Goal: Entertainment & Leisure: Consume media (video, audio)

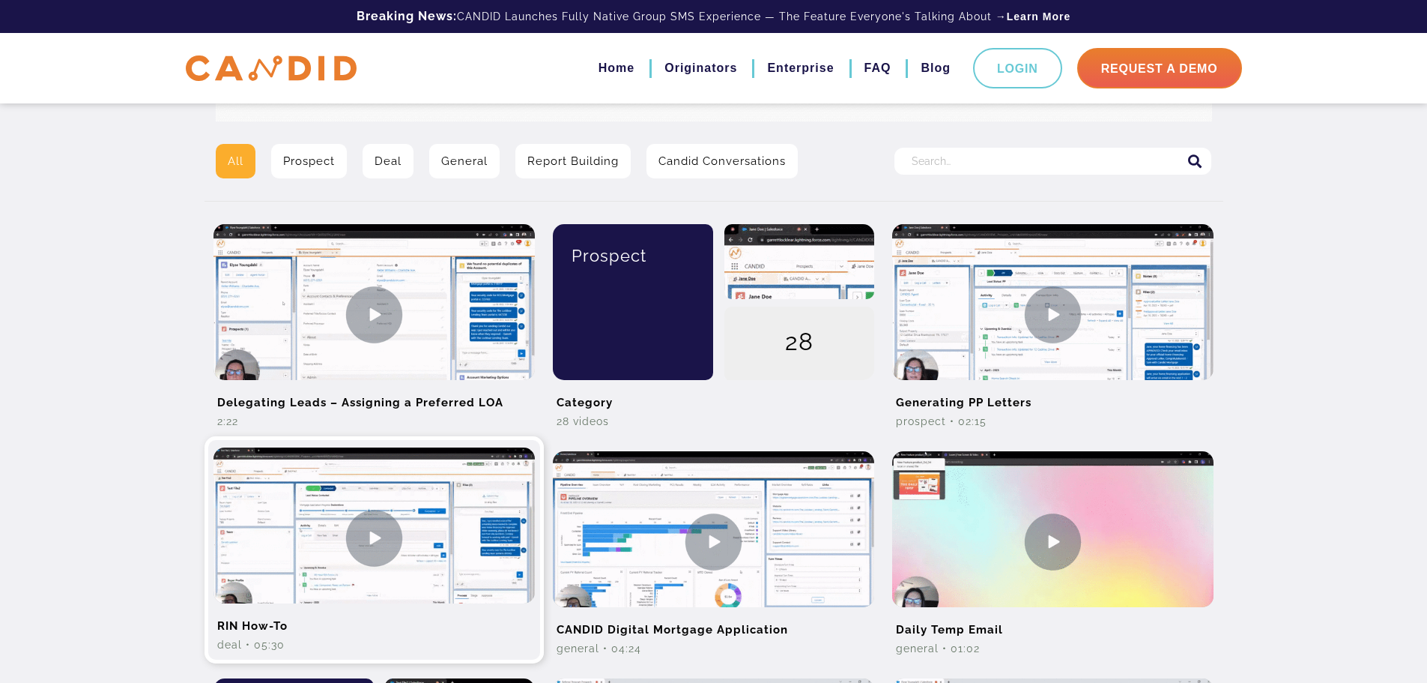
scroll to position [375, 0]
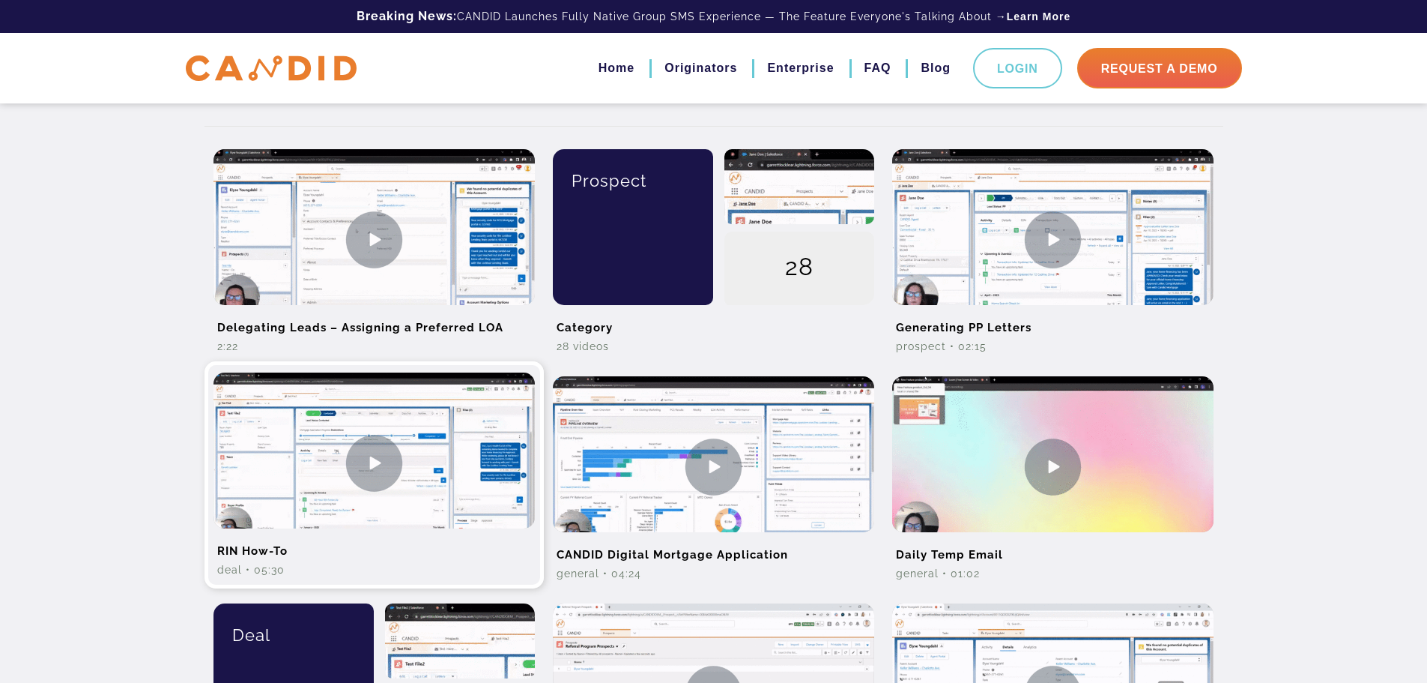
click at [348, 515] on img at bounding box center [374, 462] width 321 height 181
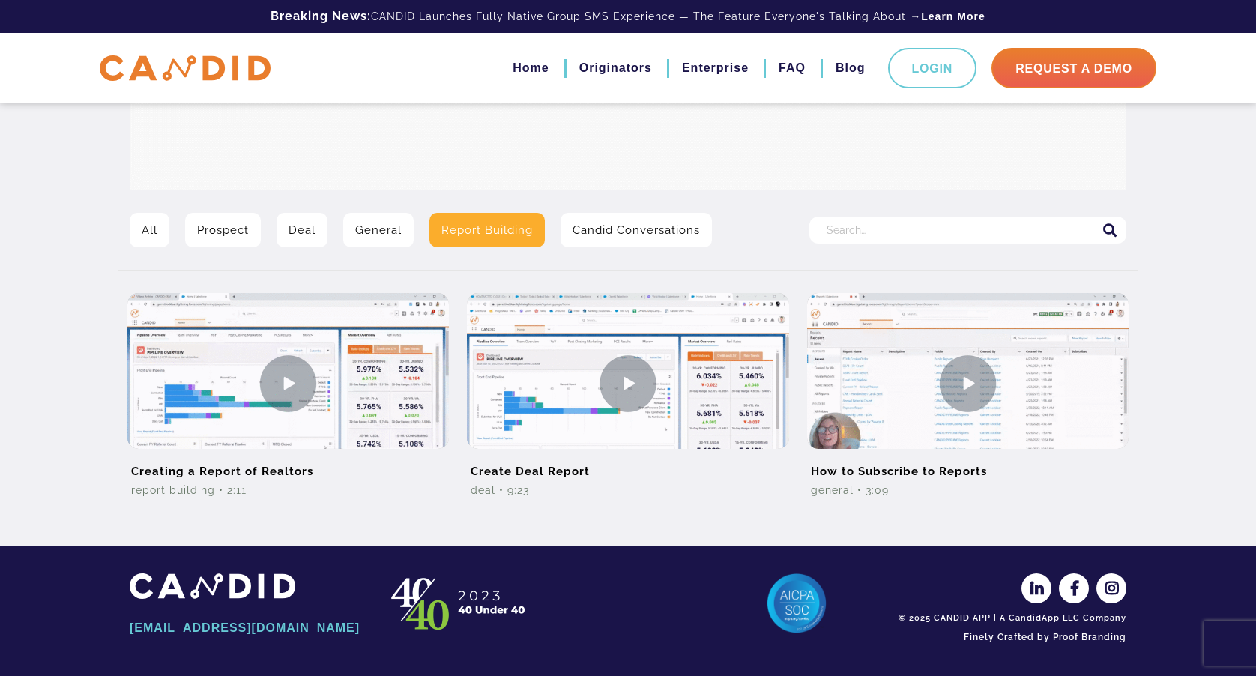
click at [544, 115] on img at bounding box center [628, 36] width 996 height 309
click at [158, 226] on link "All" at bounding box center [150, 230] width 40 height 34
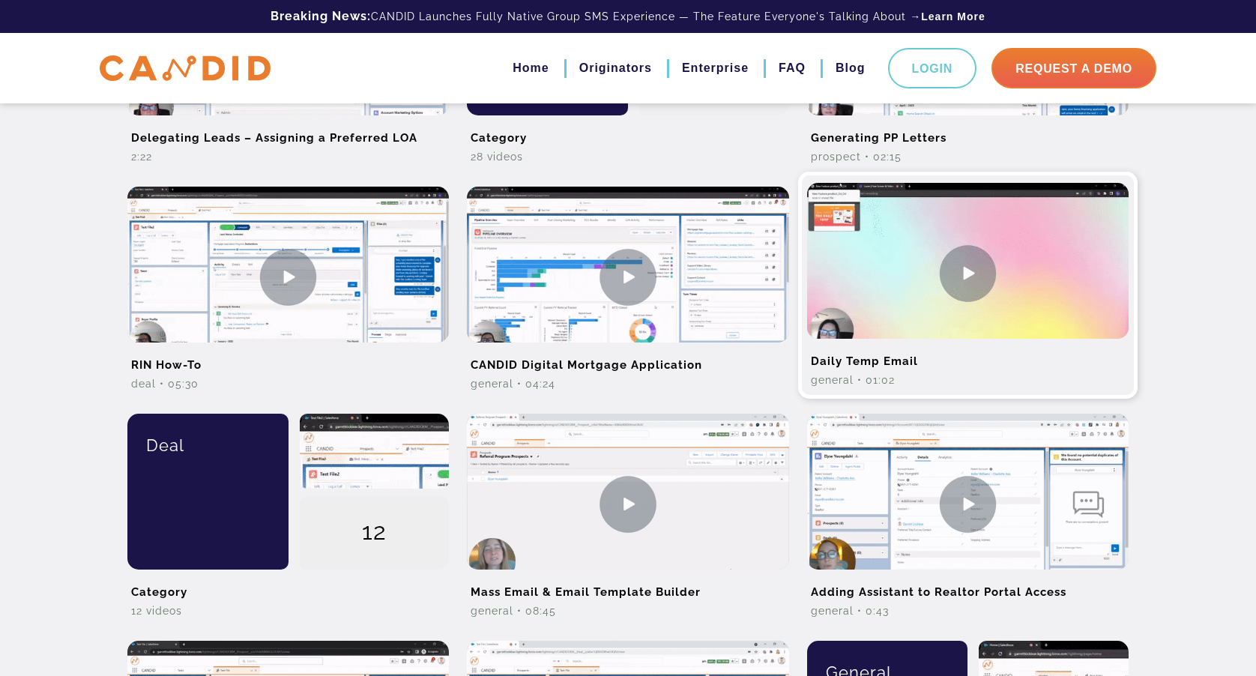
scroll to position [599, 0]
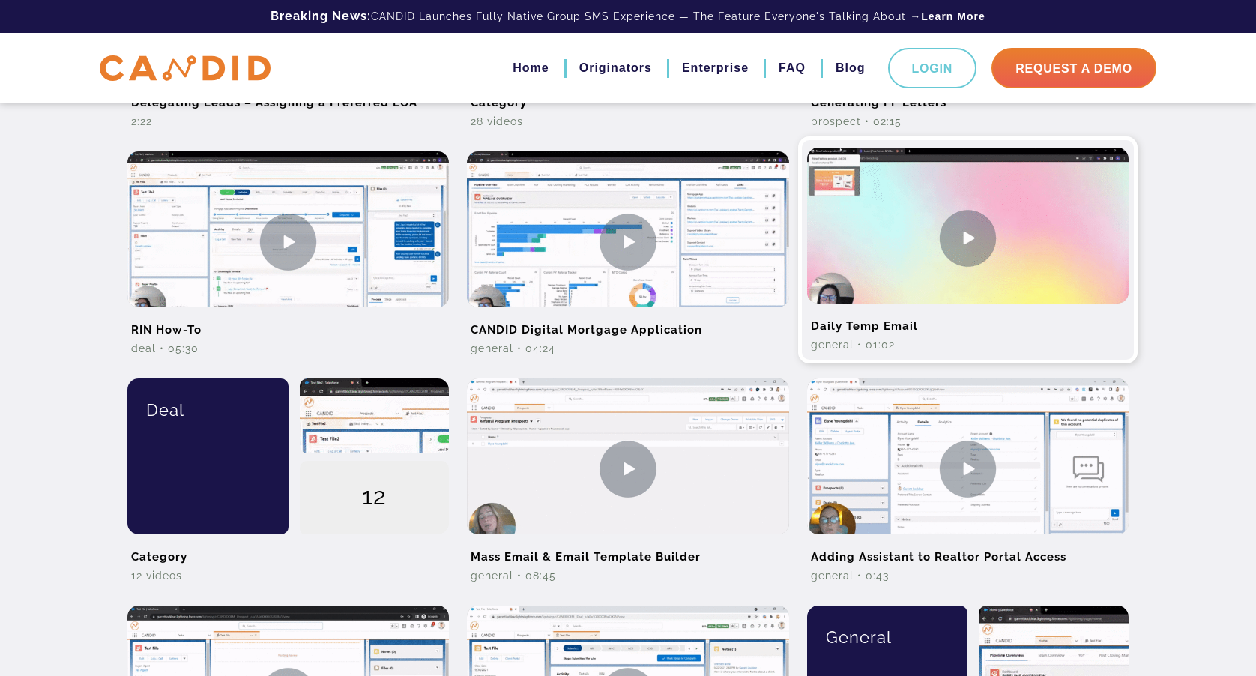
click at [882, 303] on img at bounding box center [967, 238] width 321 height 181
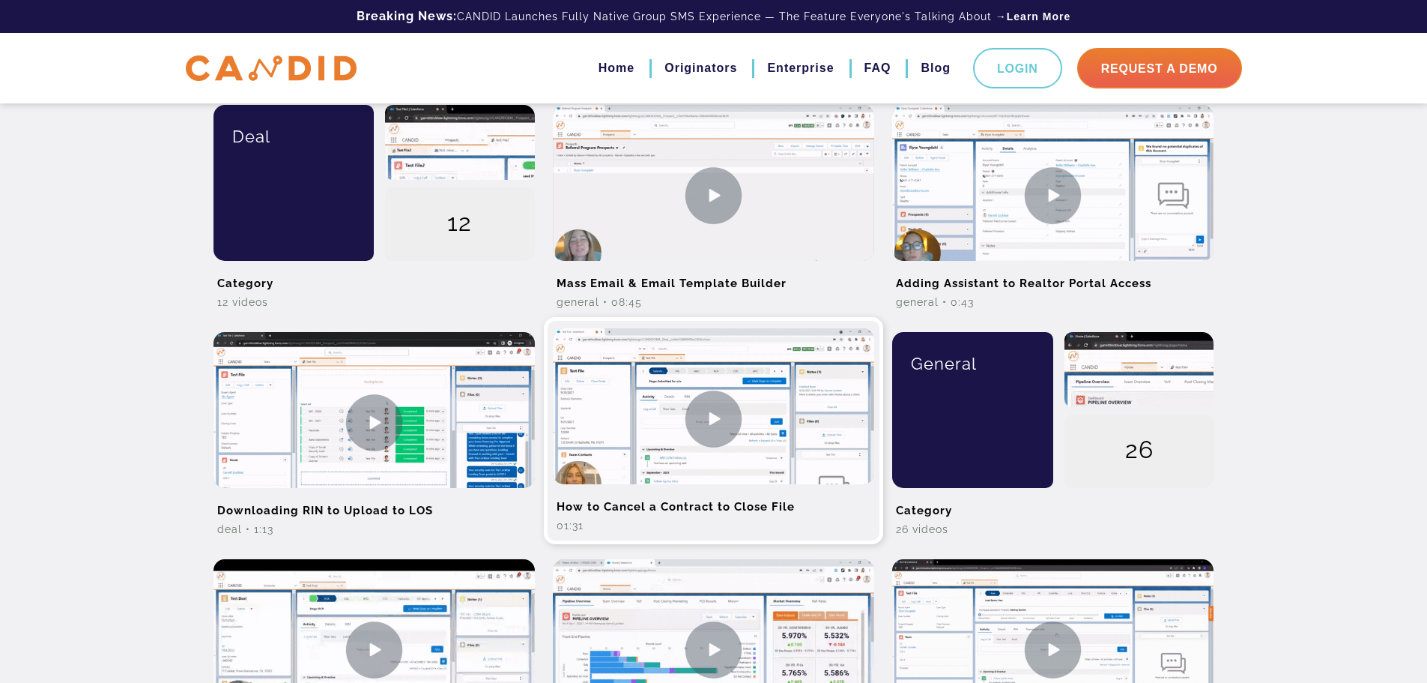
scroll to position [899, 0]
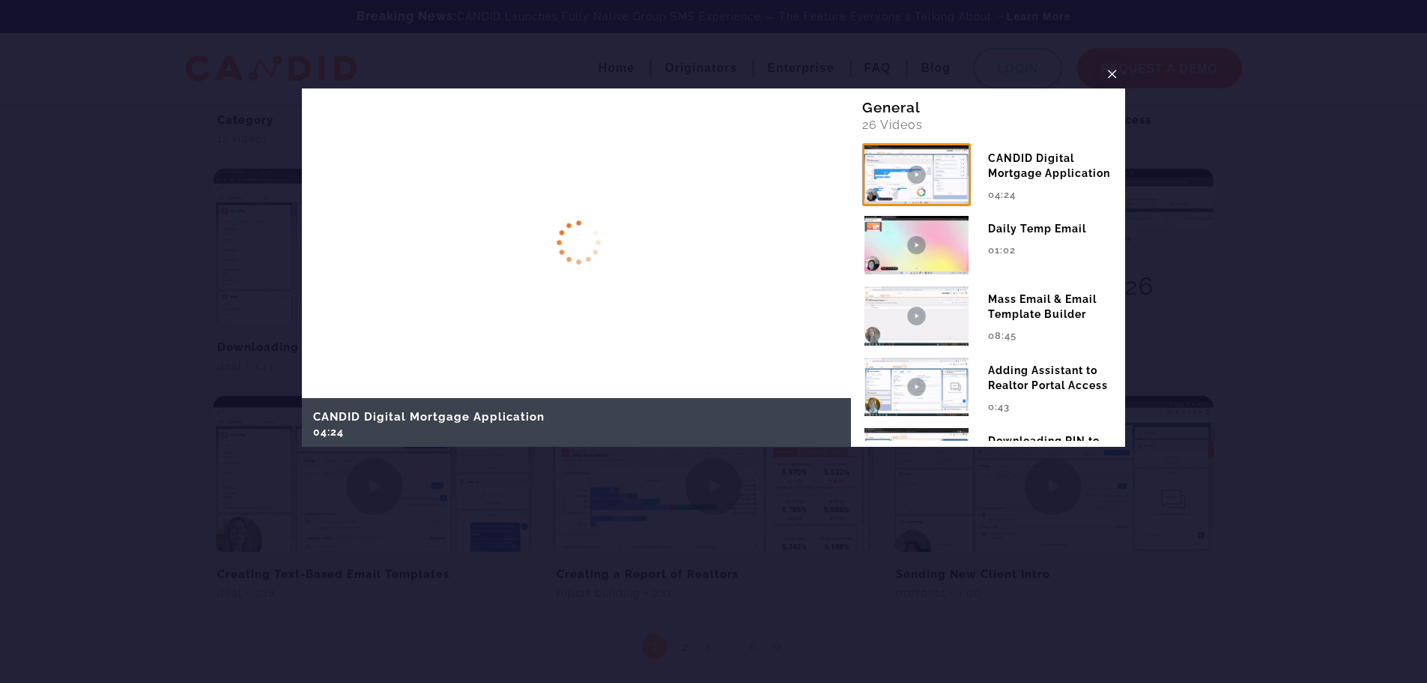
scroll to position [1049, 0]
click at [1118, 74] on span "×" at bounding box center [1113, 73] width 12 height 23
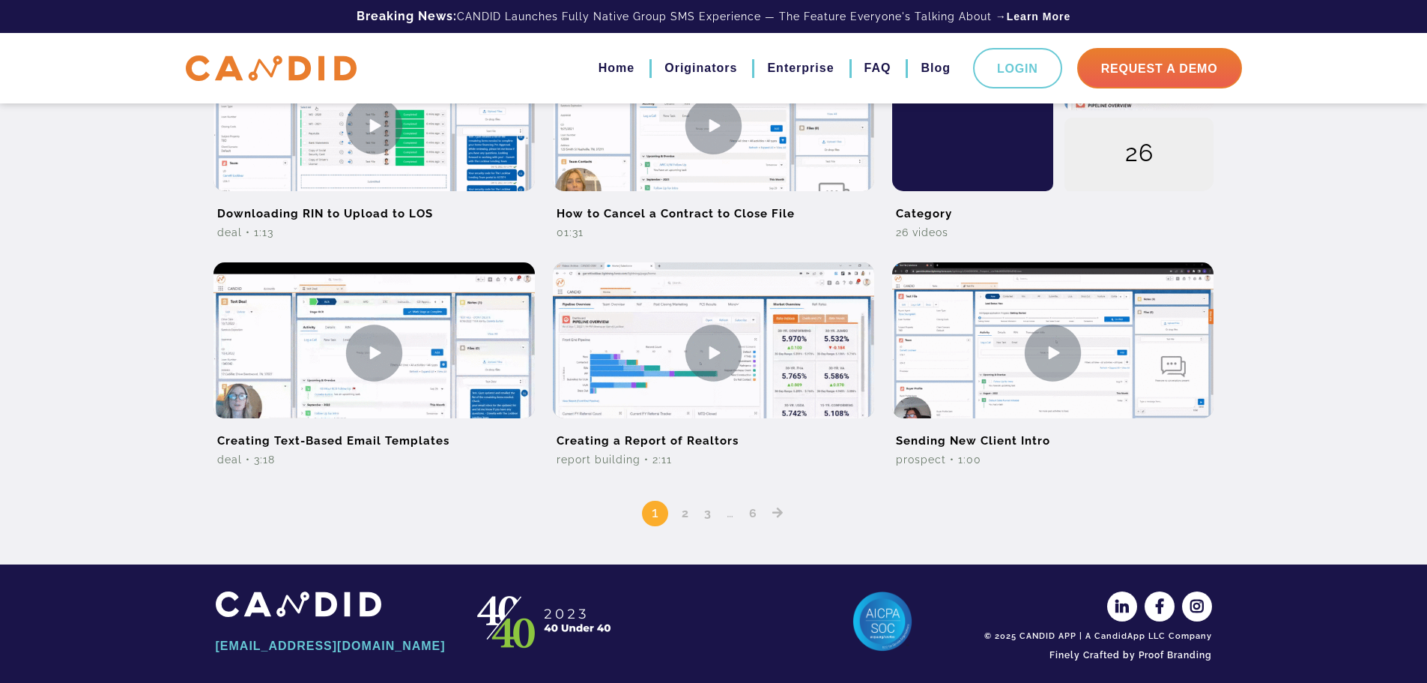
scroll to position [1181, 0]
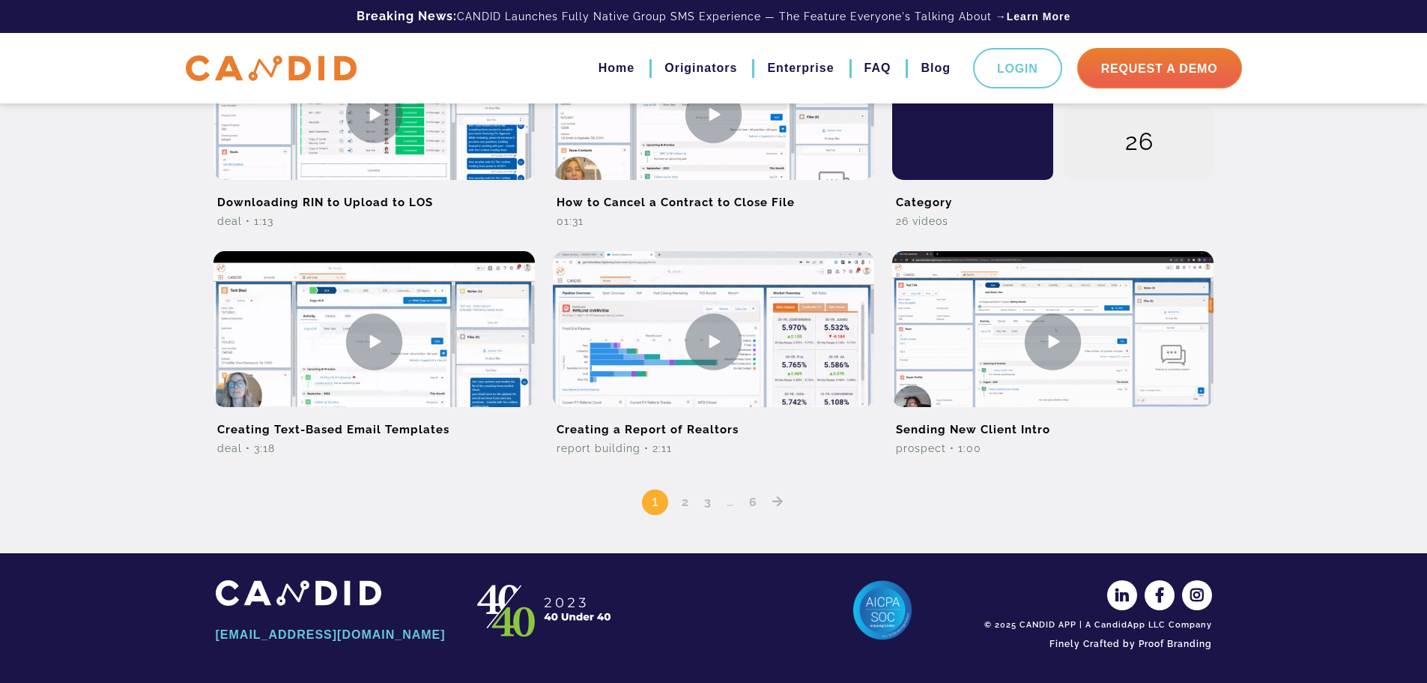
click at [687, 500] on link "2" at bounding box center [686, 501] width 18 height 14
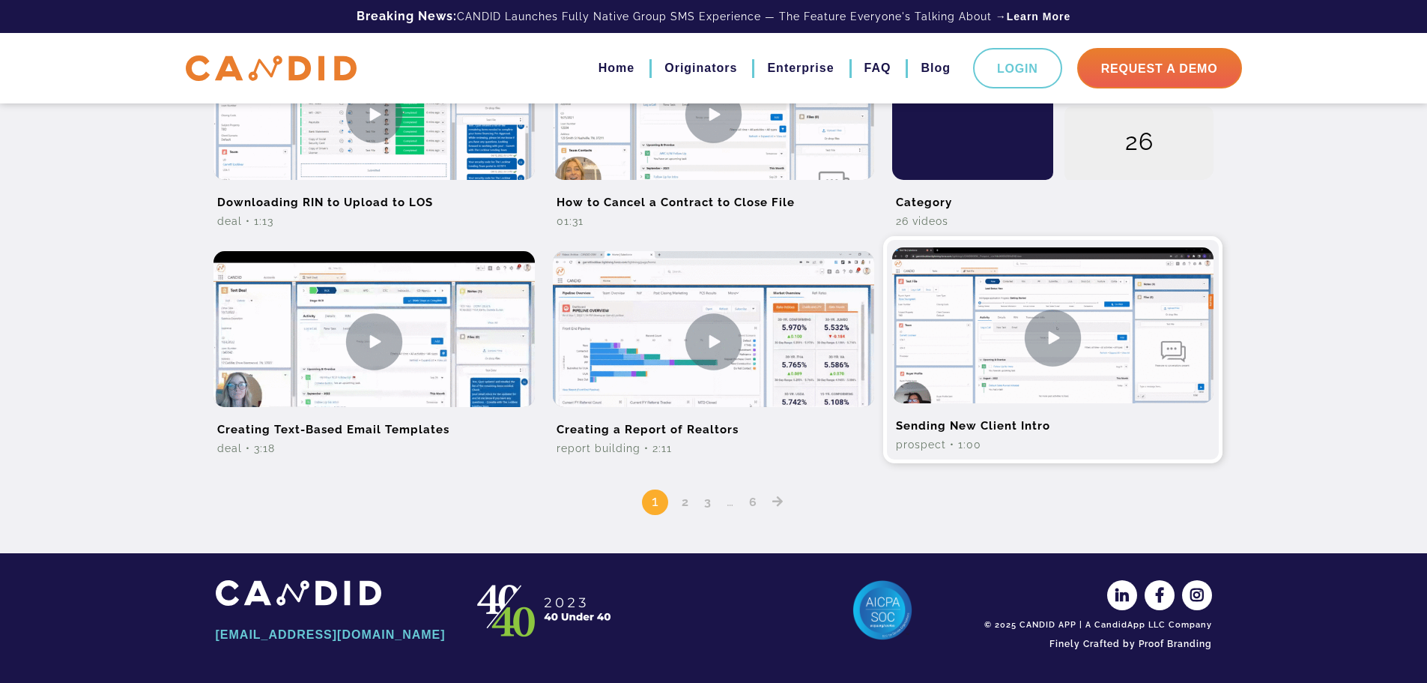
click at [1023, 401] on img at bounding box center [1052, 337] width 321 height 181
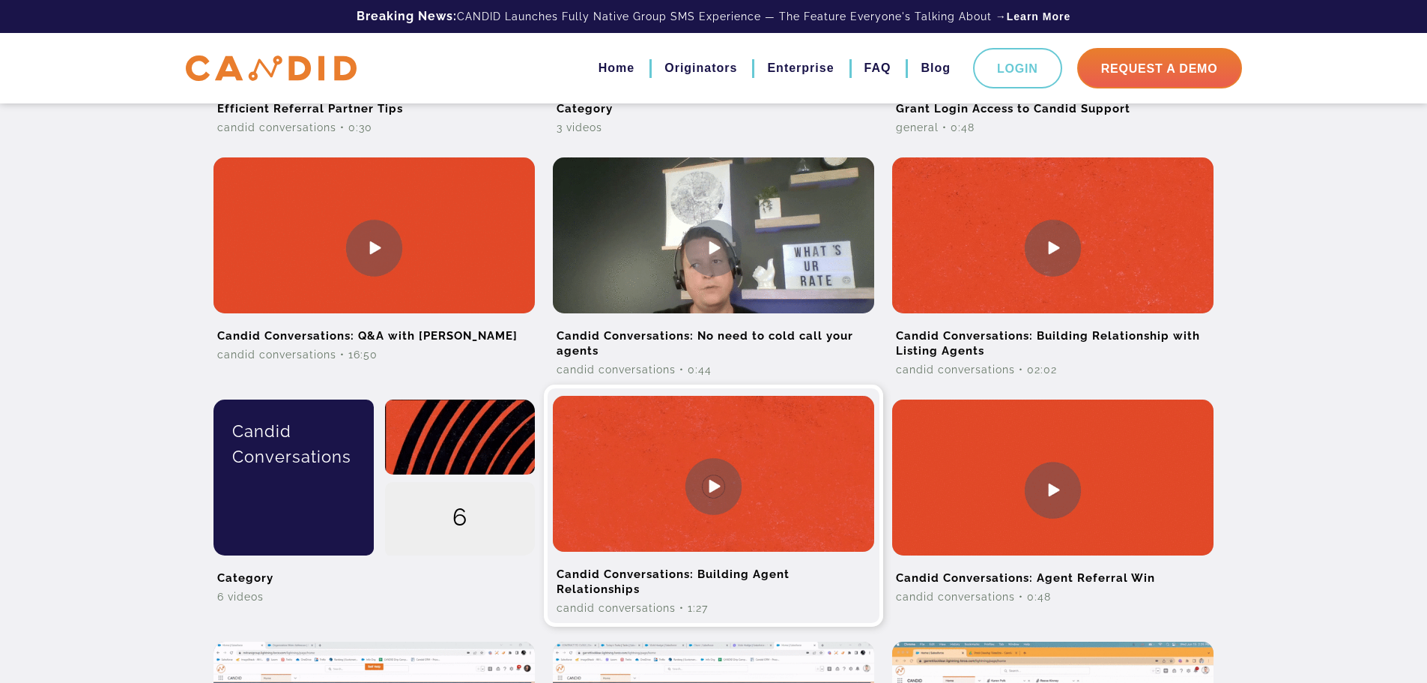
scroll to position [599, 0]
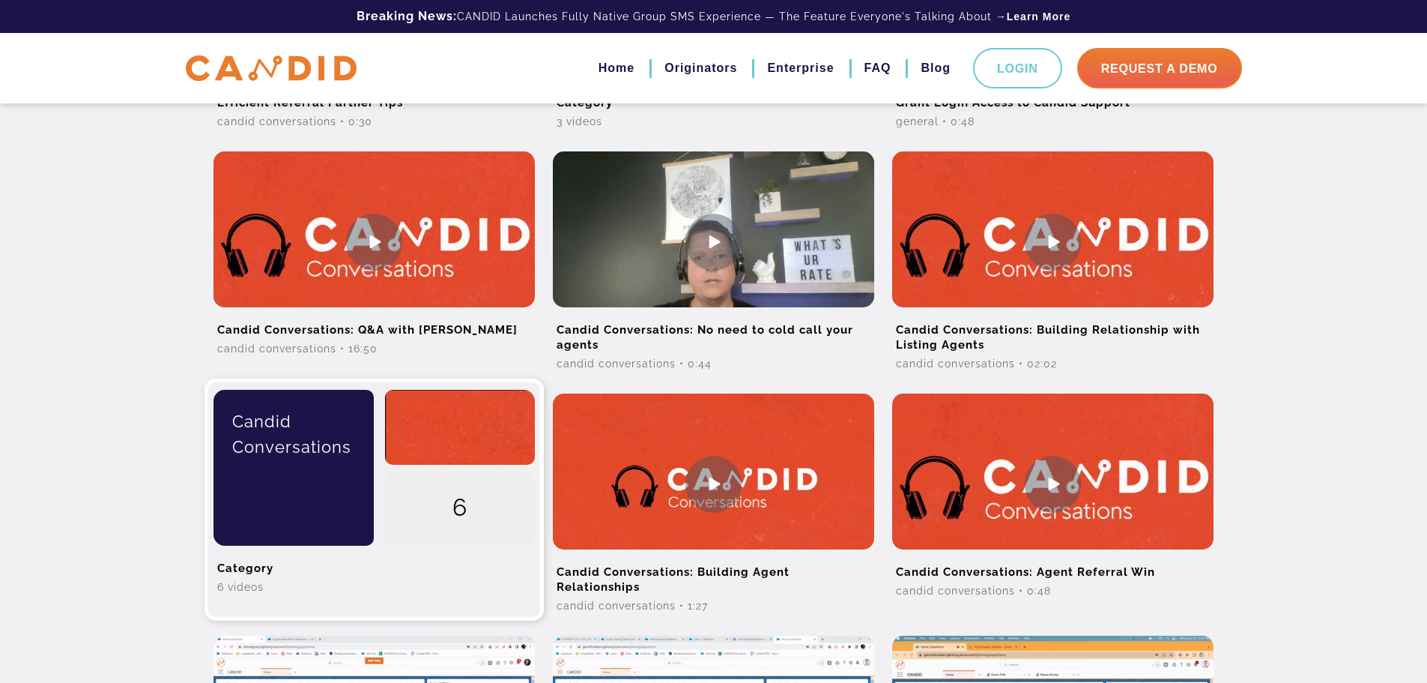
click at [725, 82] on div "6" at bounding box center [800, 44] width 150 height 75
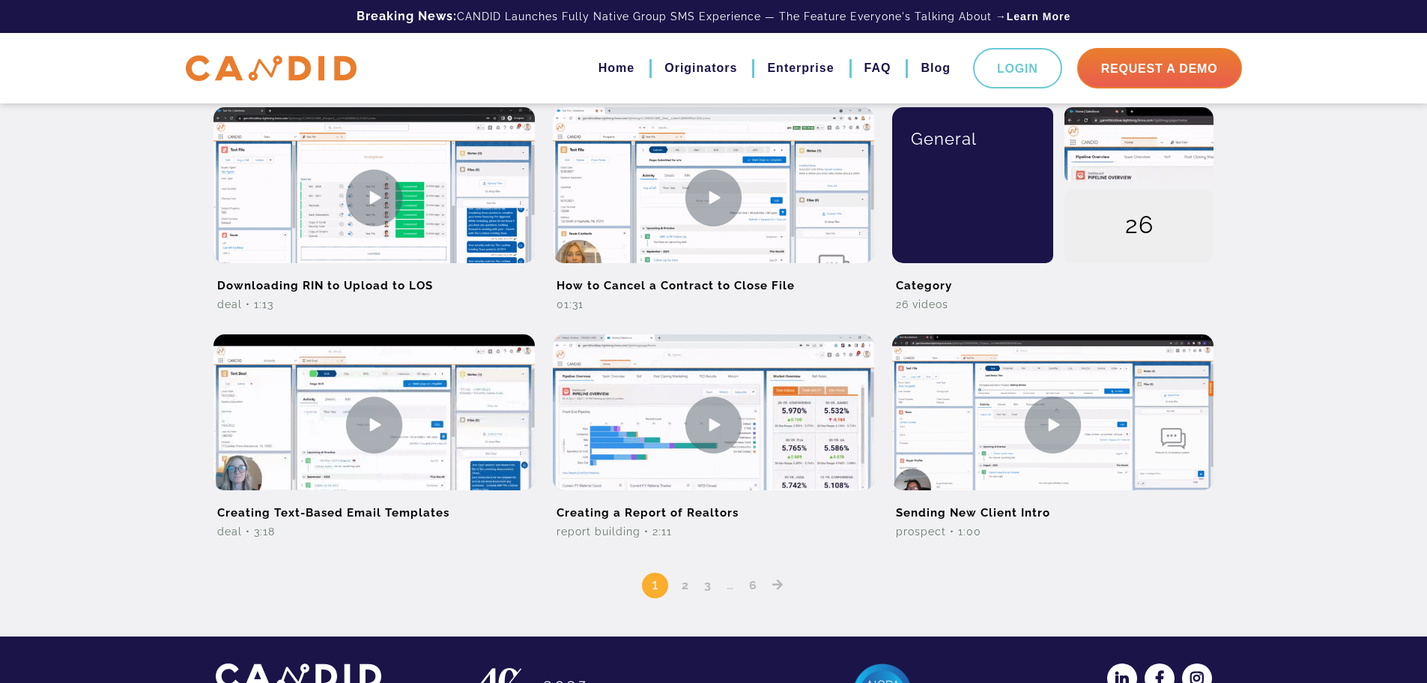
scroll to position [1124, 0]
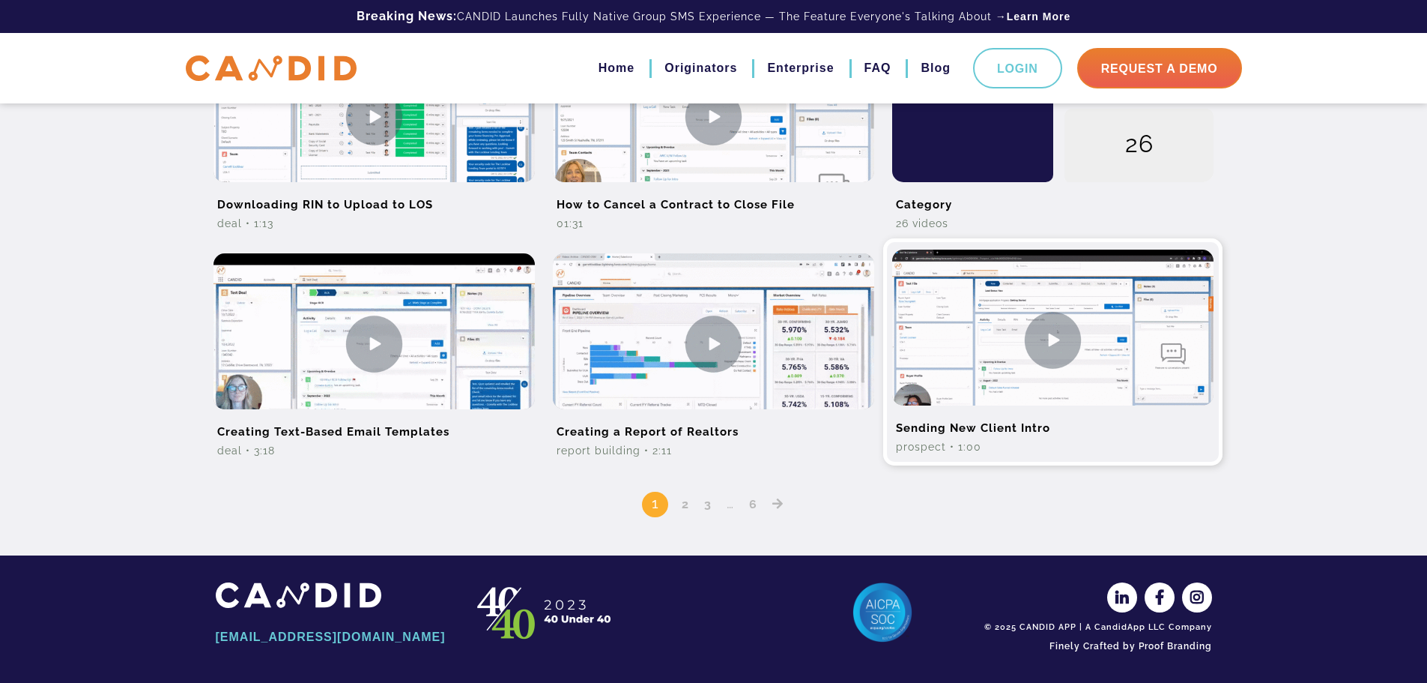
scroll to position [1181, 0]
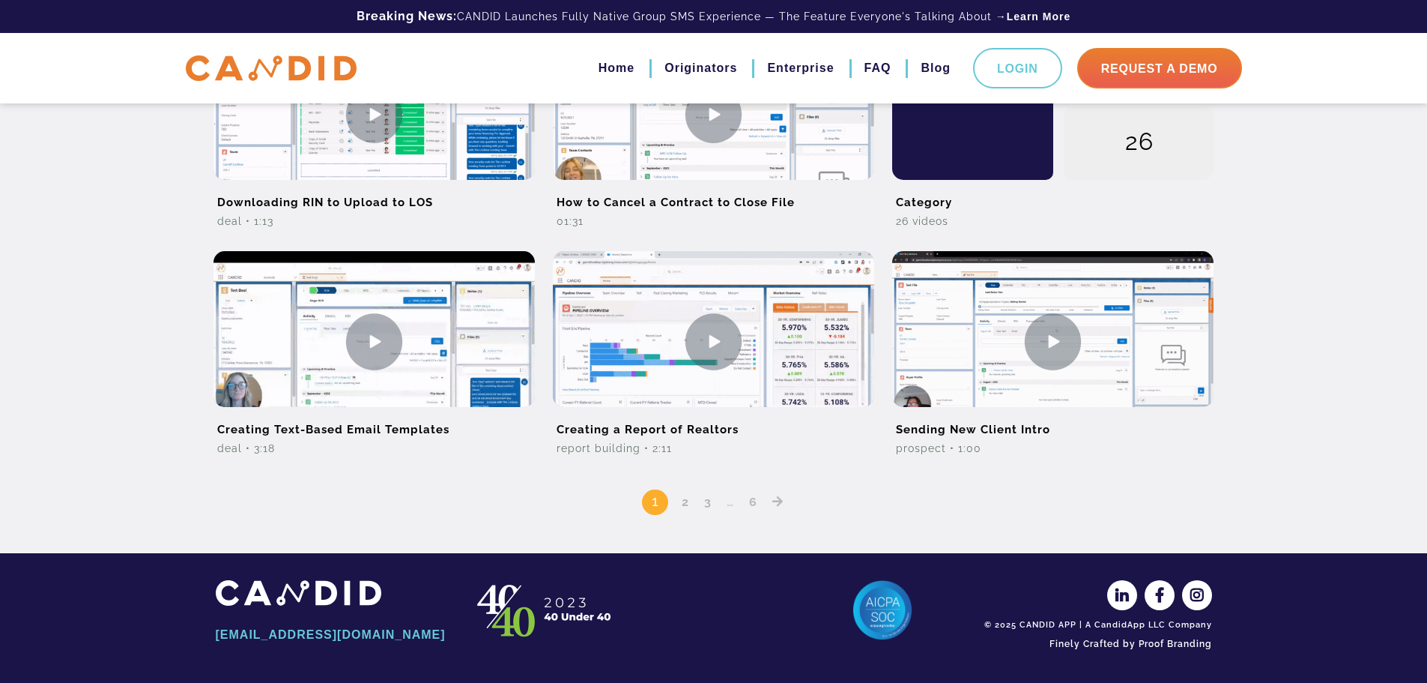
click at [775, 503] on icon "Posts pagination" at bounding box center [777, 501] width 11 height 12
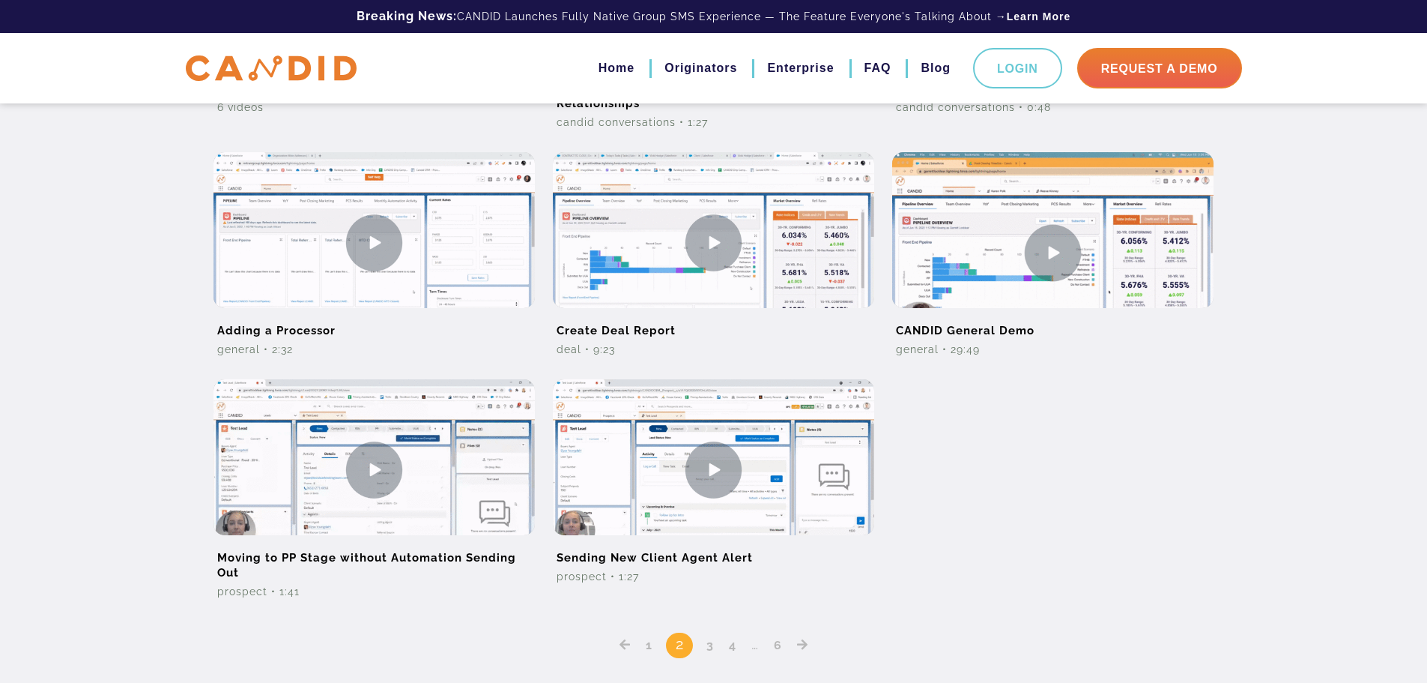
scroll to position [1124, 0]
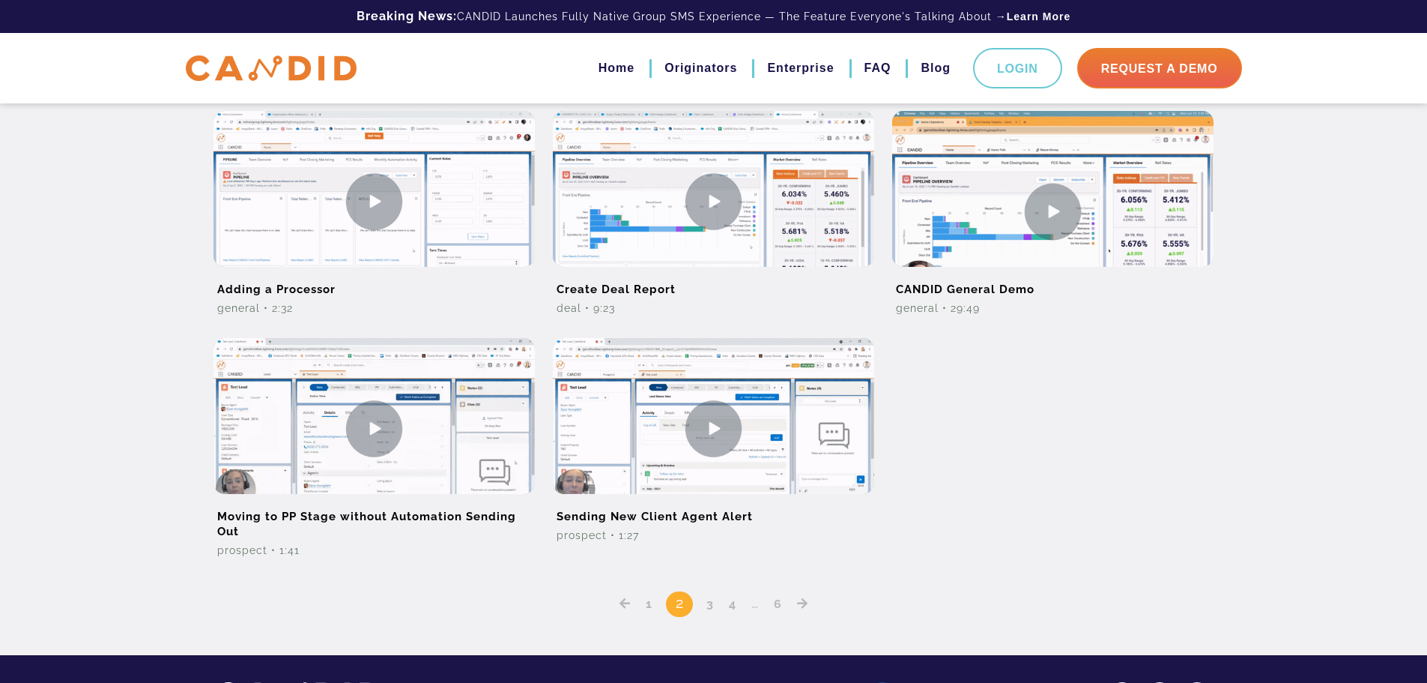
click at [801, 602] on icon "Posts pagination" at bounding box center [802, 603] width 11 height 12
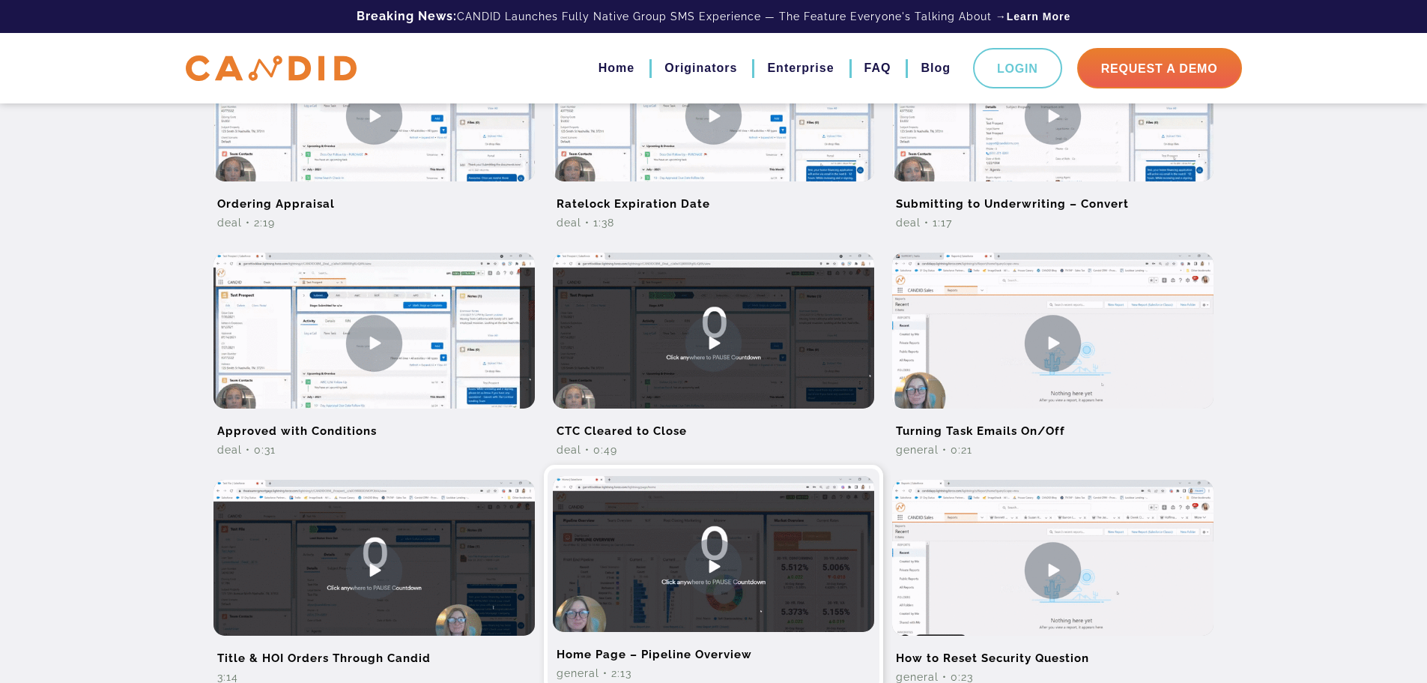
scroll to position [524, 0]
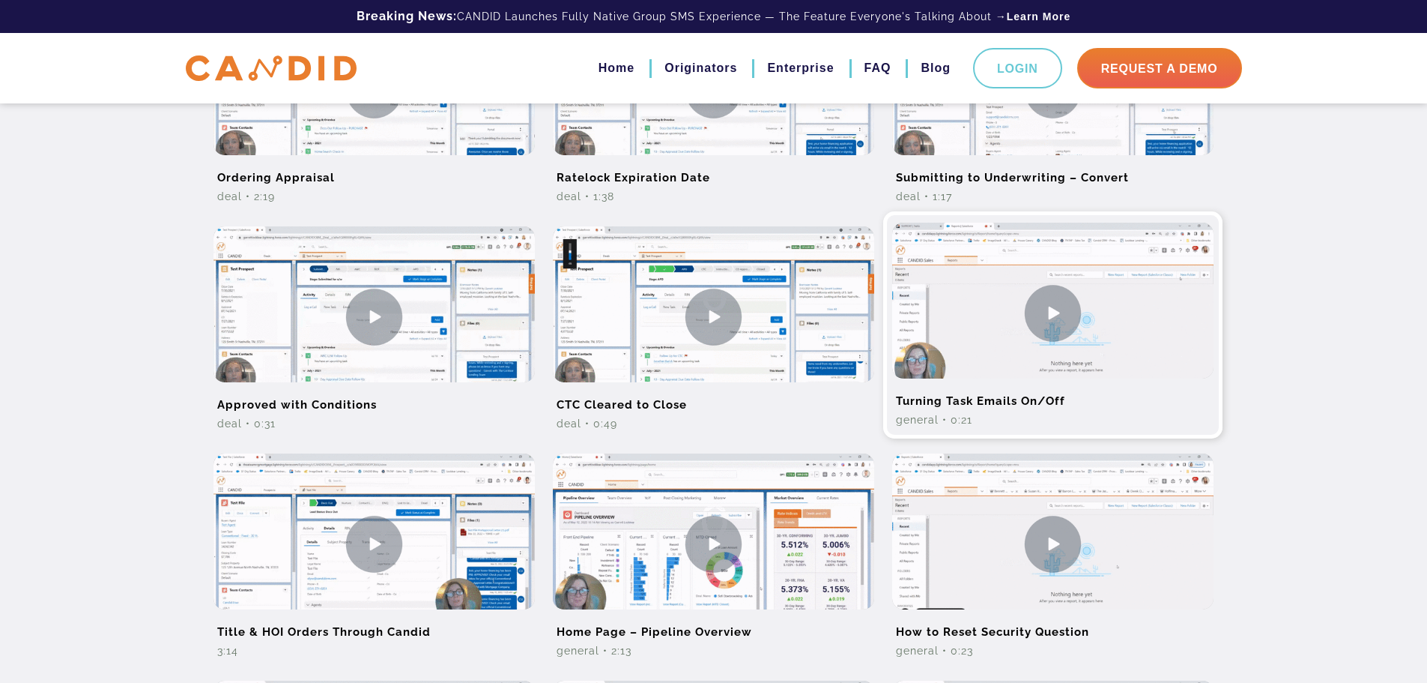
click at [1022, 414] on div "General • 0:21" at bounding box center [1052, 419] width 321 height 15
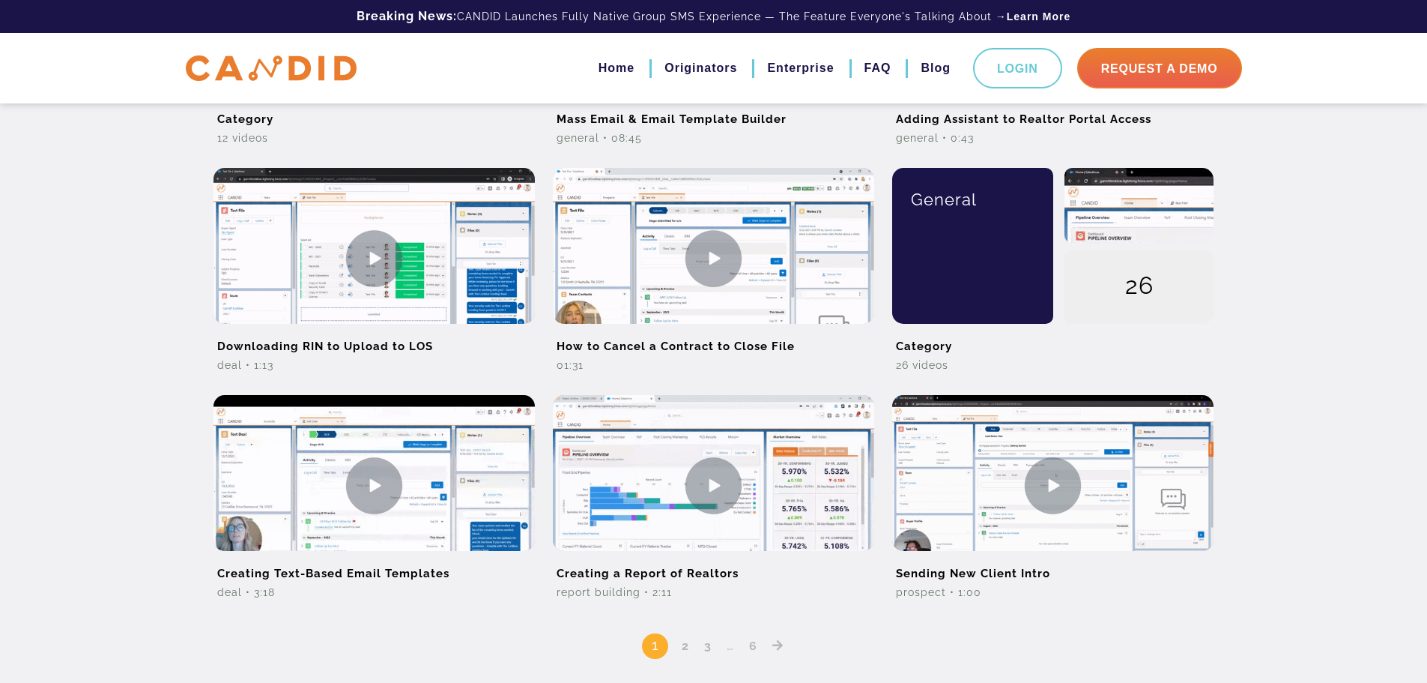
scroll to position [1181, 0]
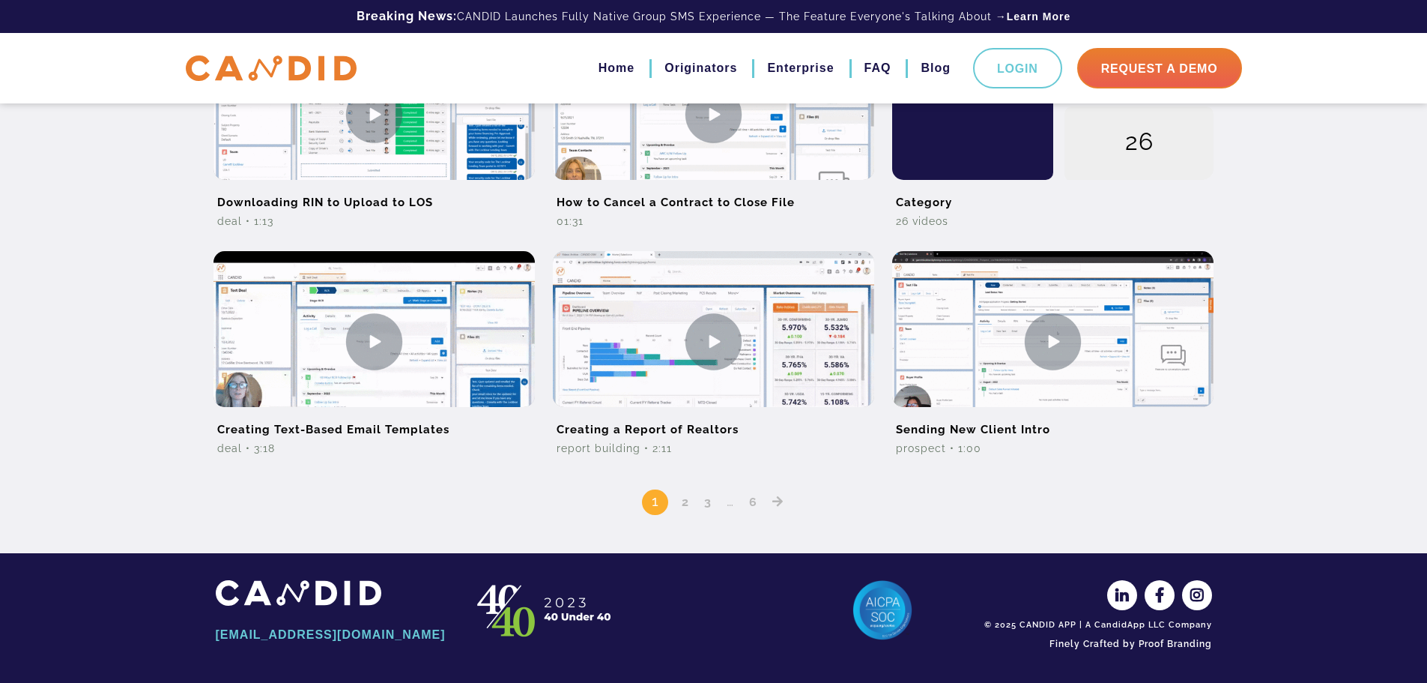
click at [775, 502] on icon "Posts pagination" at bounding box center [777, 501] width 11 height 12
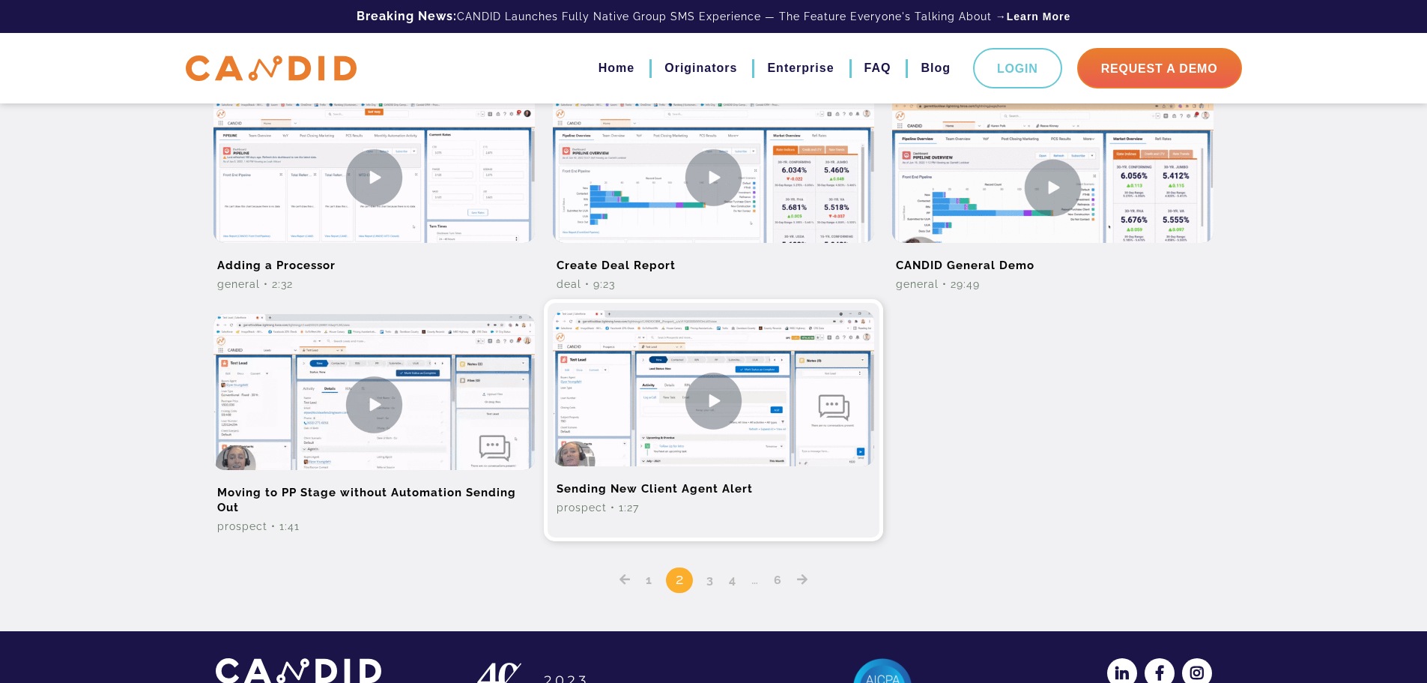
scroll to position [1199, 0]
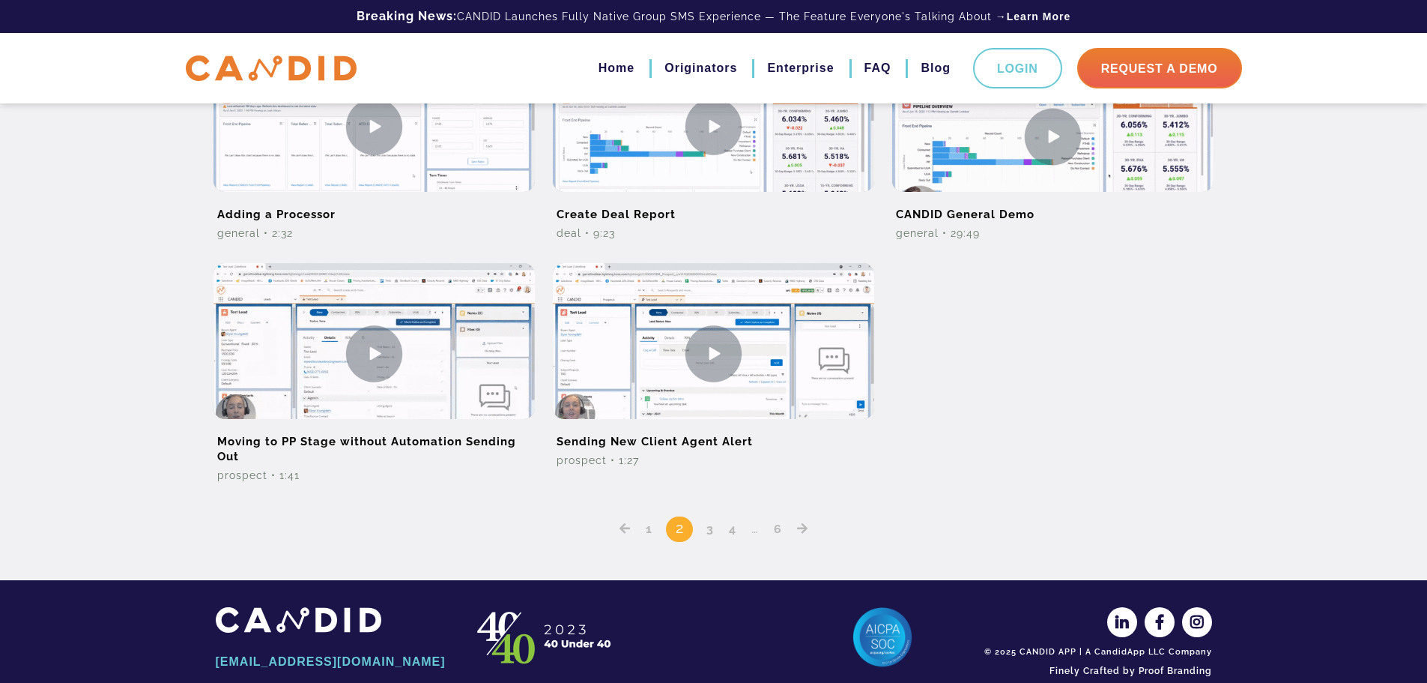
click at [799, 530] on icon "Posts pagination" at bounding box center [802, 528] width 11 height 12
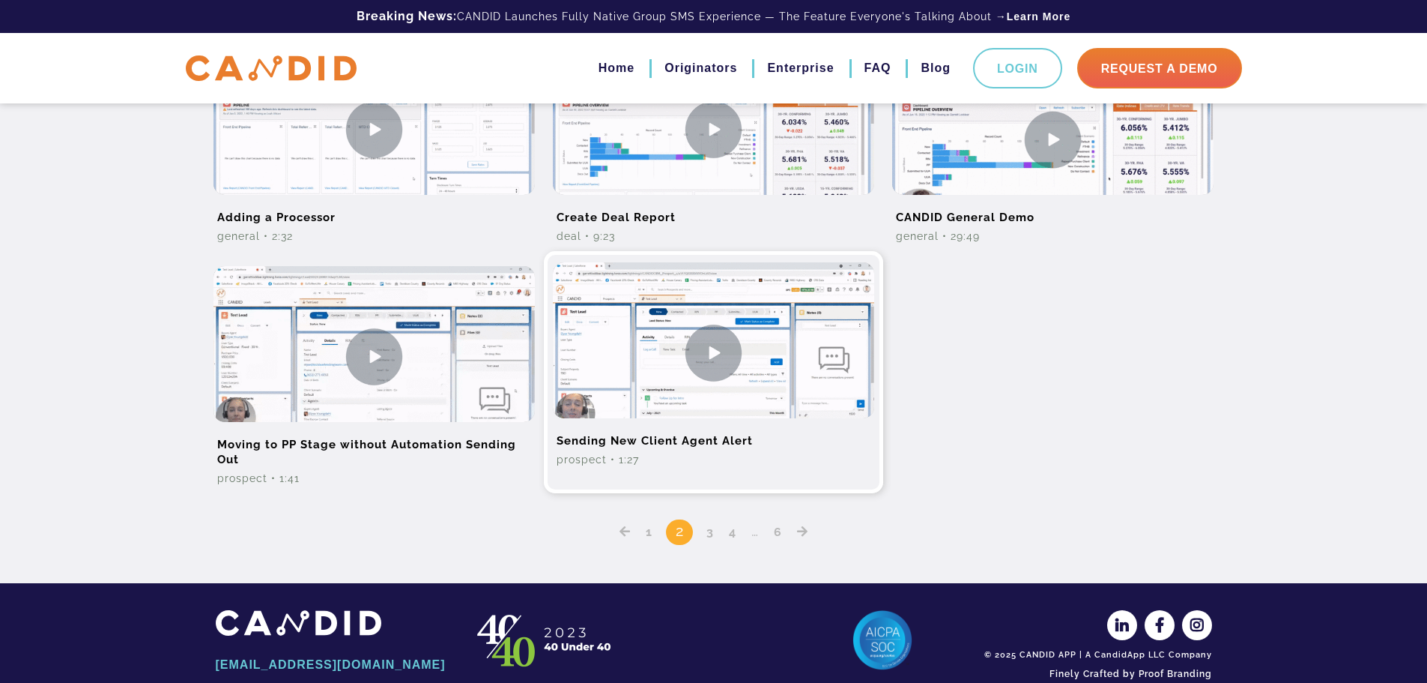
scroll to position [1226, 0]
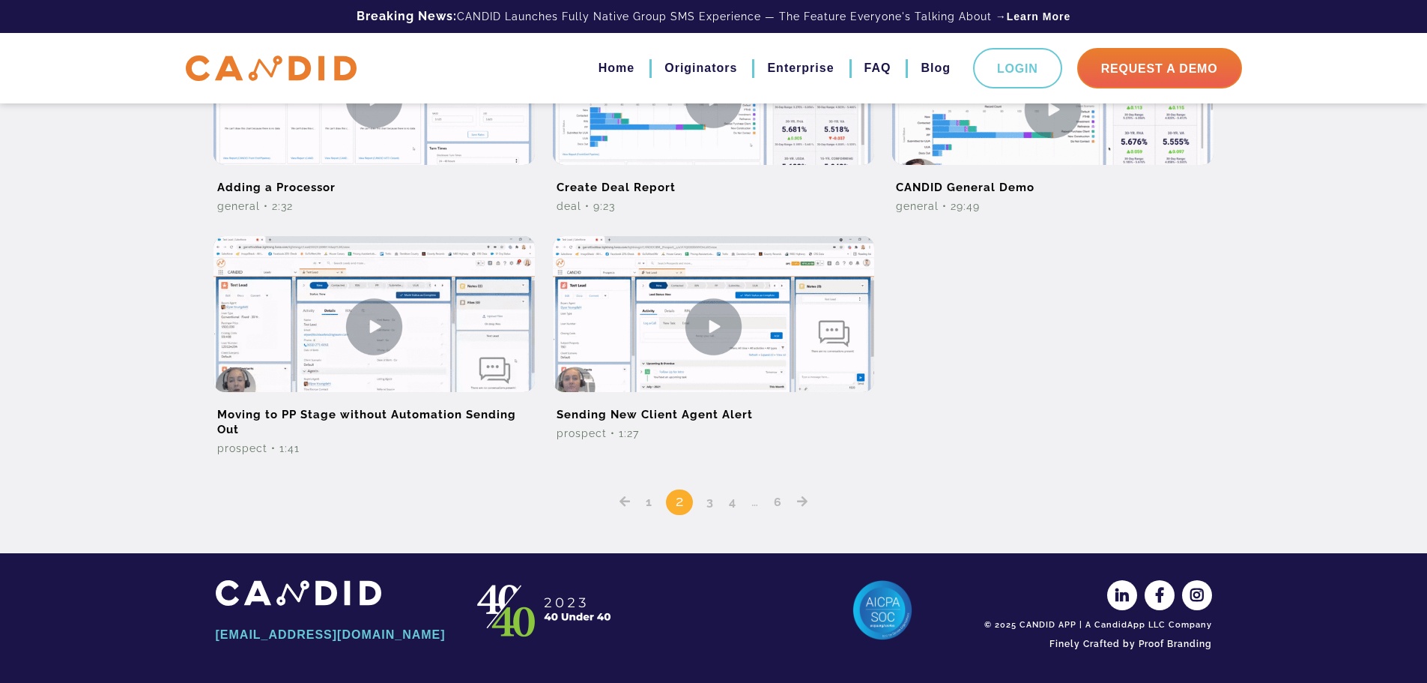
click at [798, 497] on icon "Posts pagination" at bounding box center [802, 501] width 11 height 12
click at [799, 499] on icon "Posts pagination" at bounding box center [802, 501] width 11 height 12
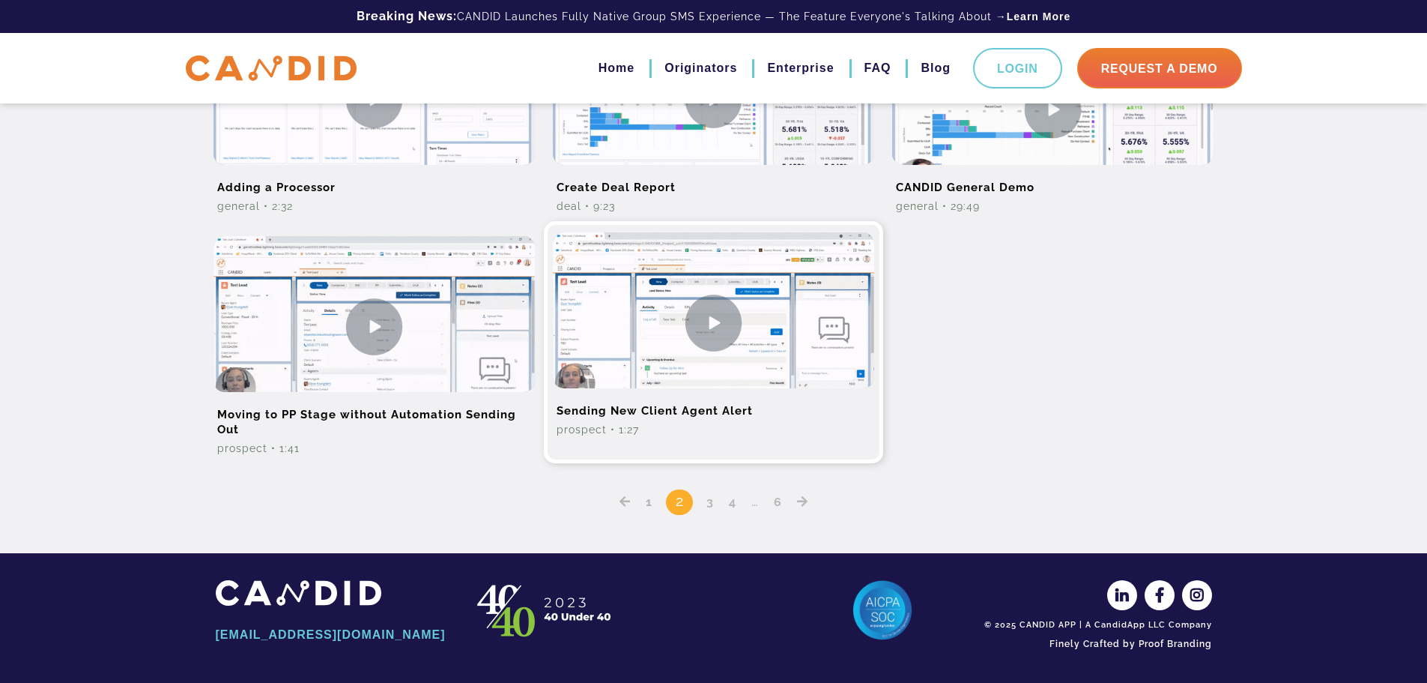
click at [671, 407] on h2 "Sending New Client Agent Alert" at bounding box center [713, 405] width 321 height 34
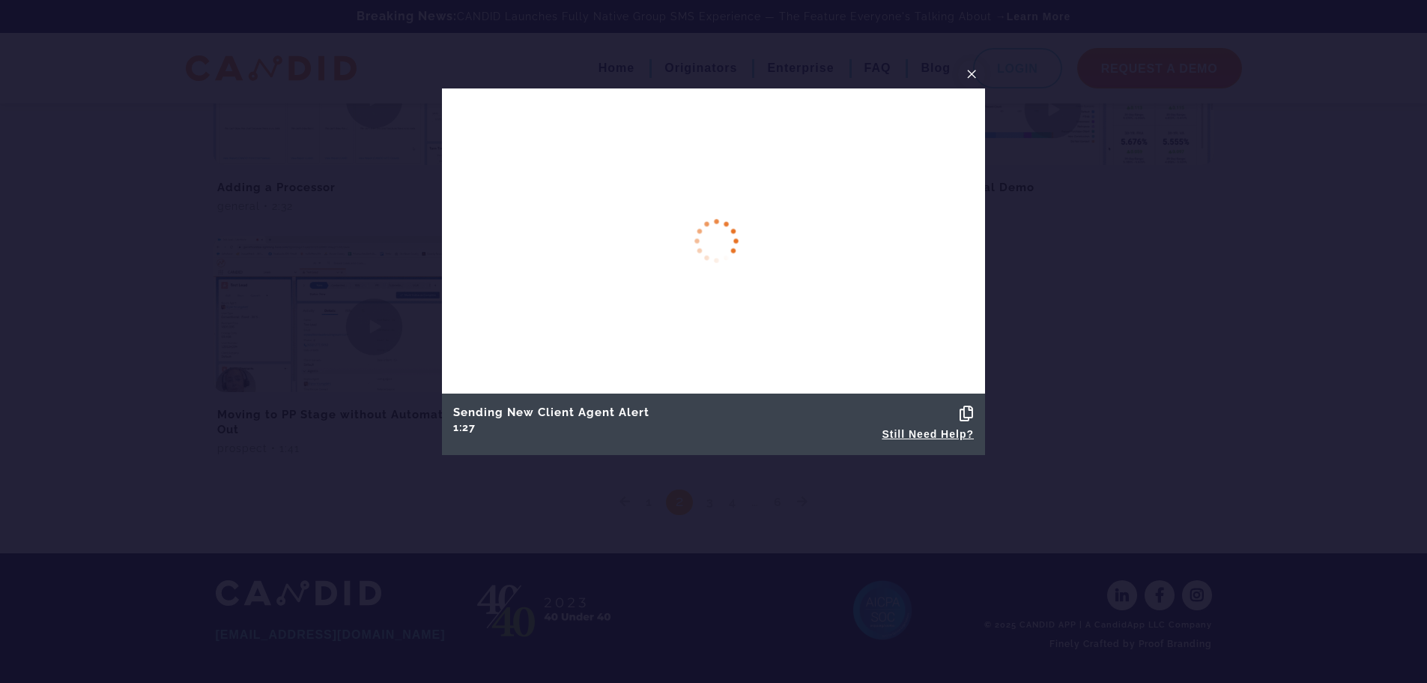
scroll to position [1099, 0]
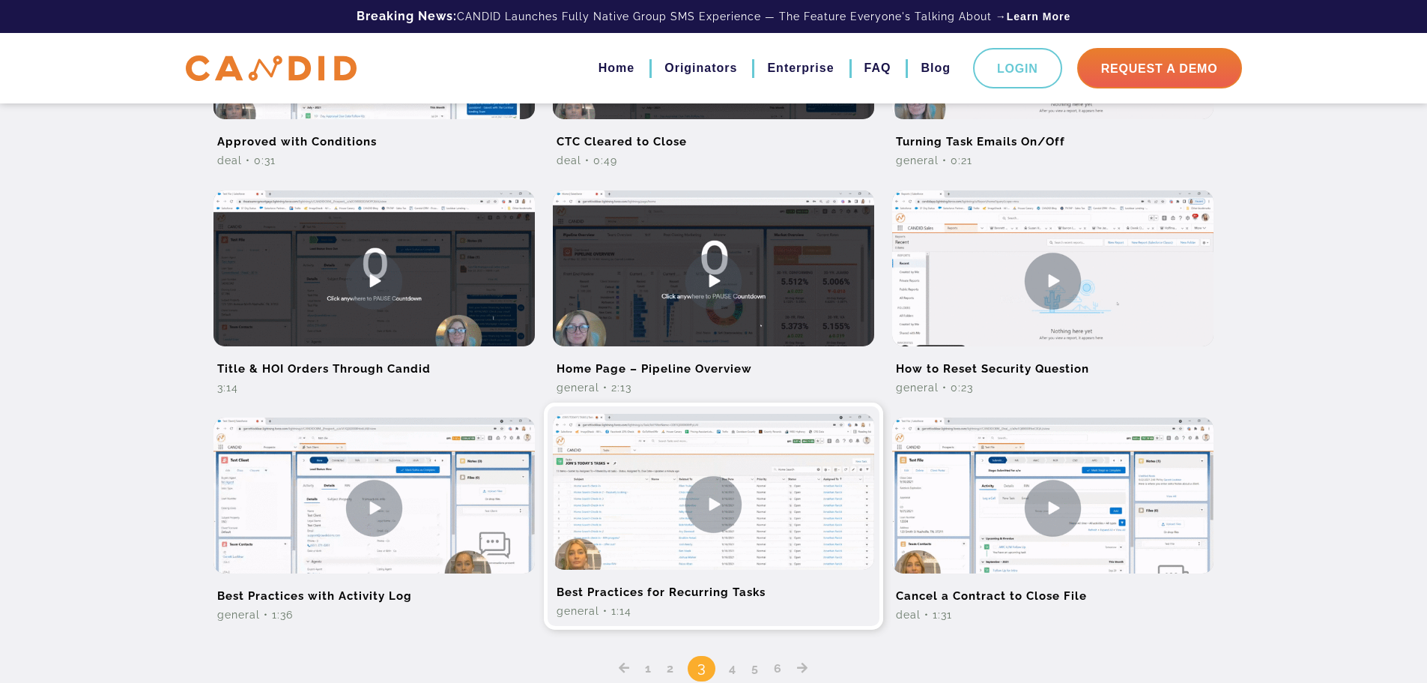
scroll to position [899, 0]
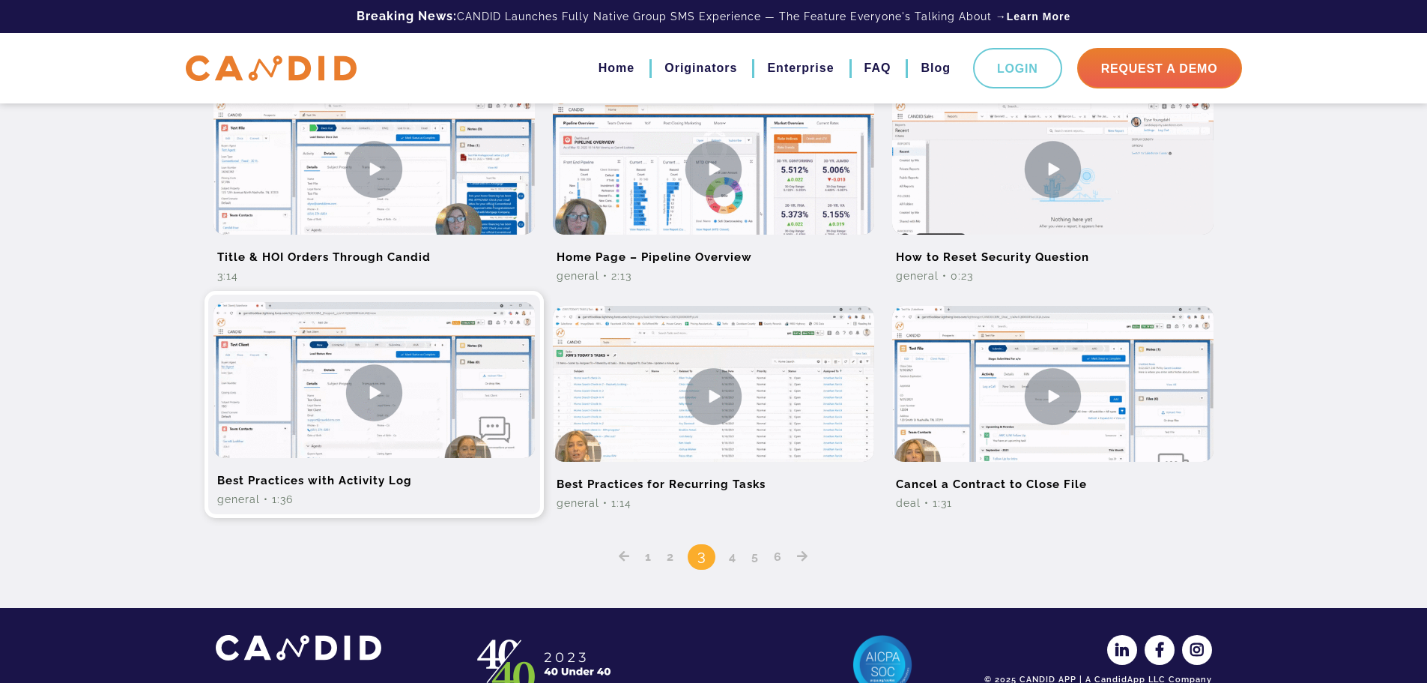
click at [371, 480] on h2 "Best Practices with Activity Log" at bounding box center [374, 475] width 321 height 34
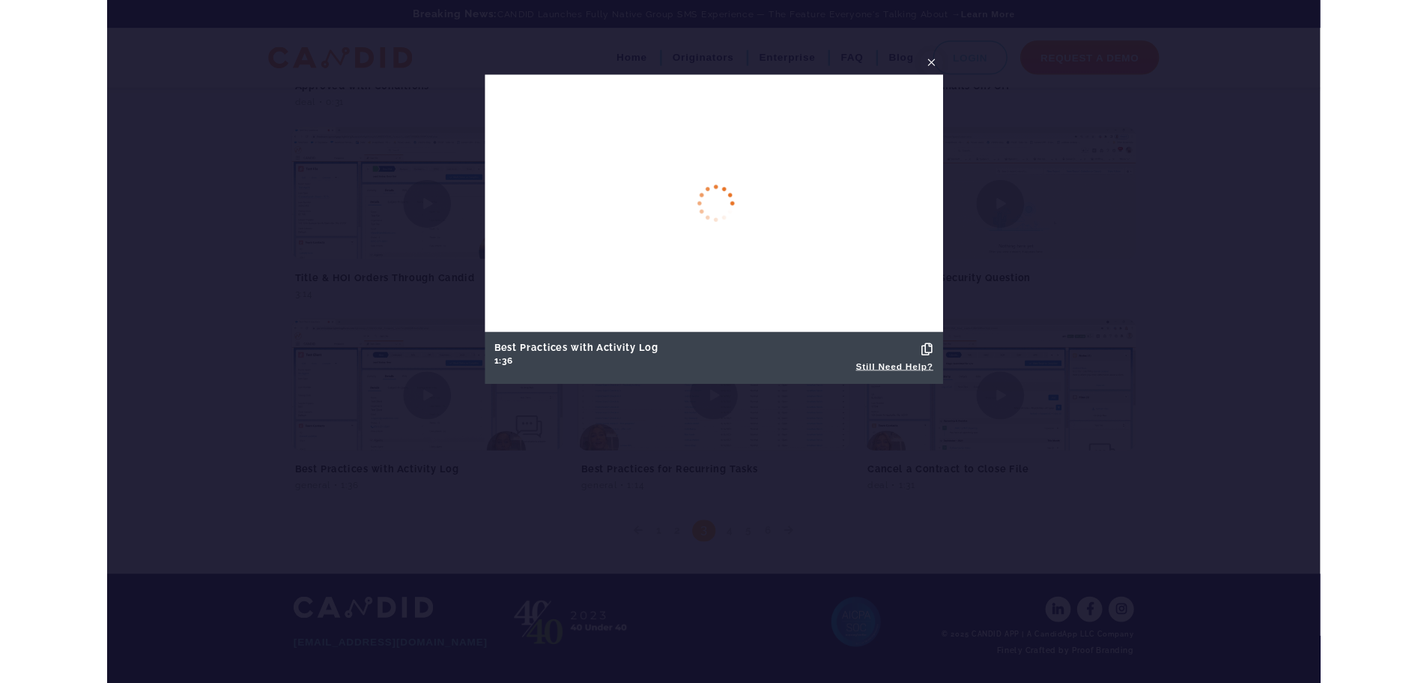
scroll to position [954, 0]
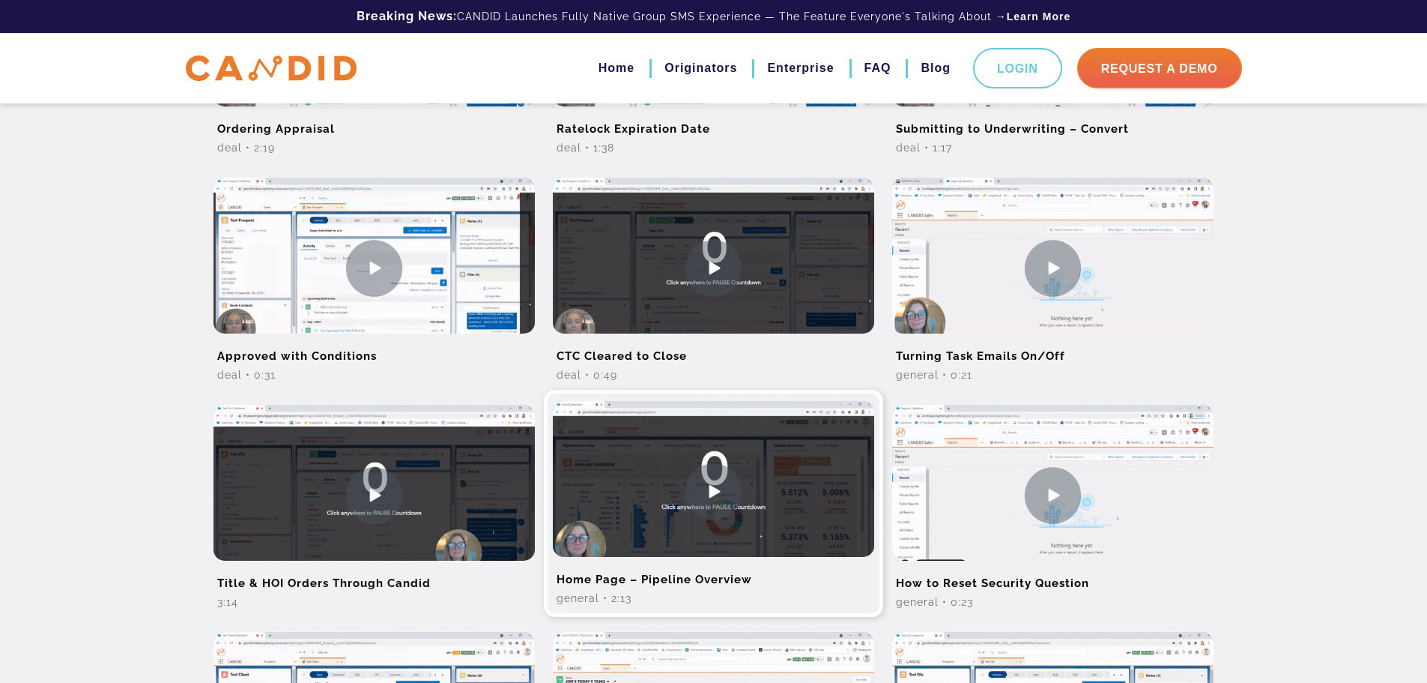
scroll to position [599, 0]
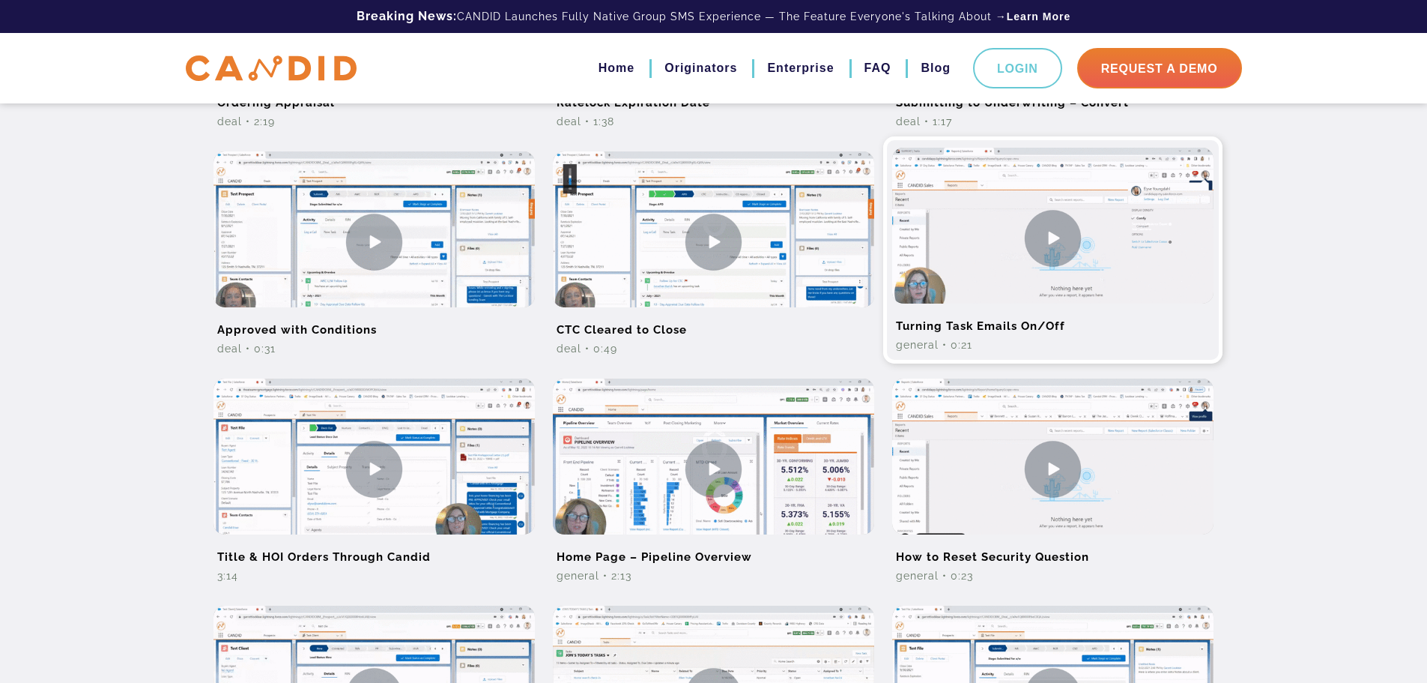
click at [1039, 324] on h2 "Turning Task Emails On/Off" at bounding box center [1052, 320] width 321 height 34
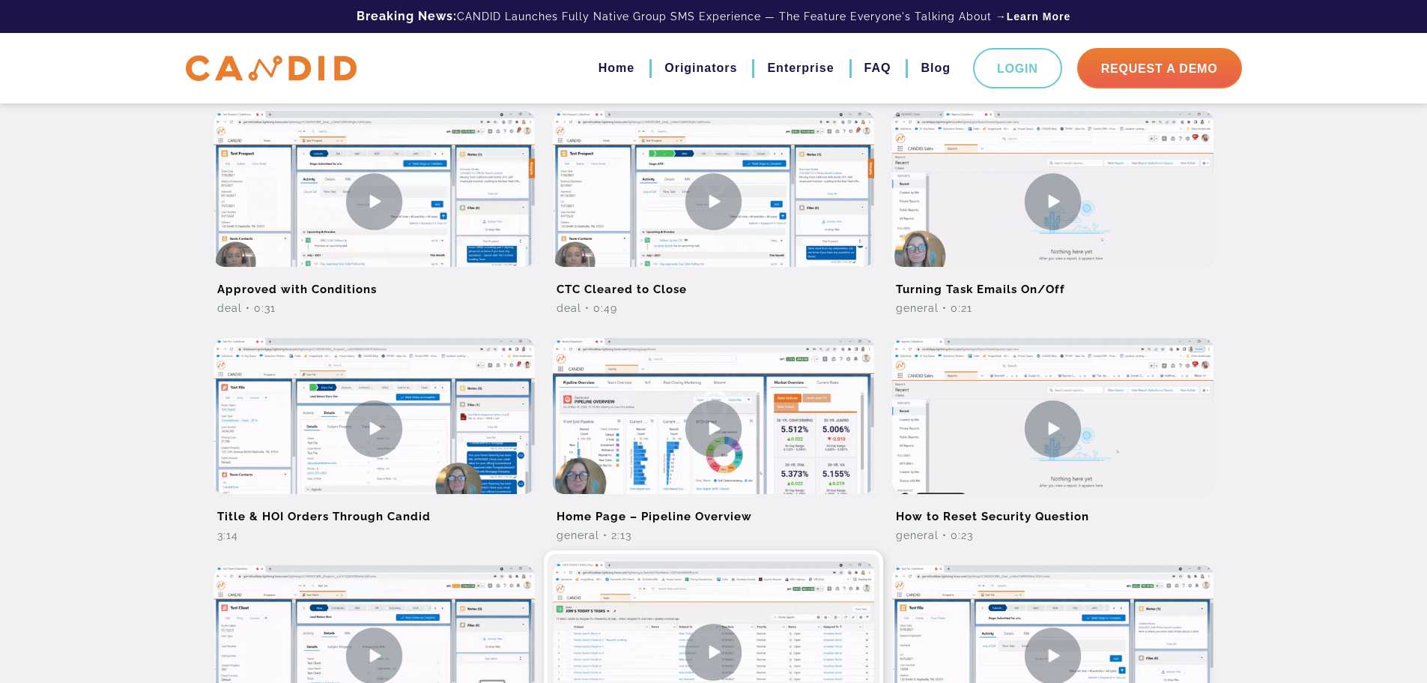
scroll to position [674, 0]
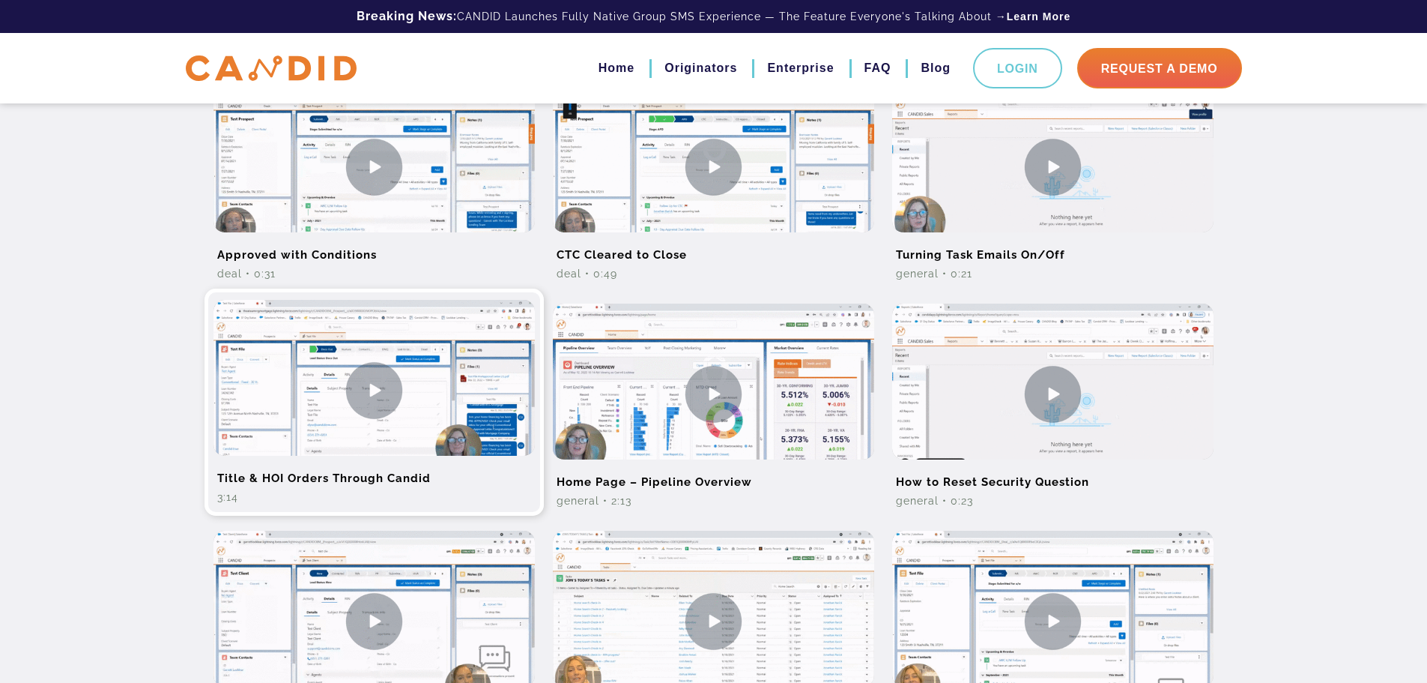
click at [394, 480] on h2 "Title & HOI Orders Through Candid" at bounding box center [374, 473] width 321 height 34
